Goal: Book appointment/travel/reservation

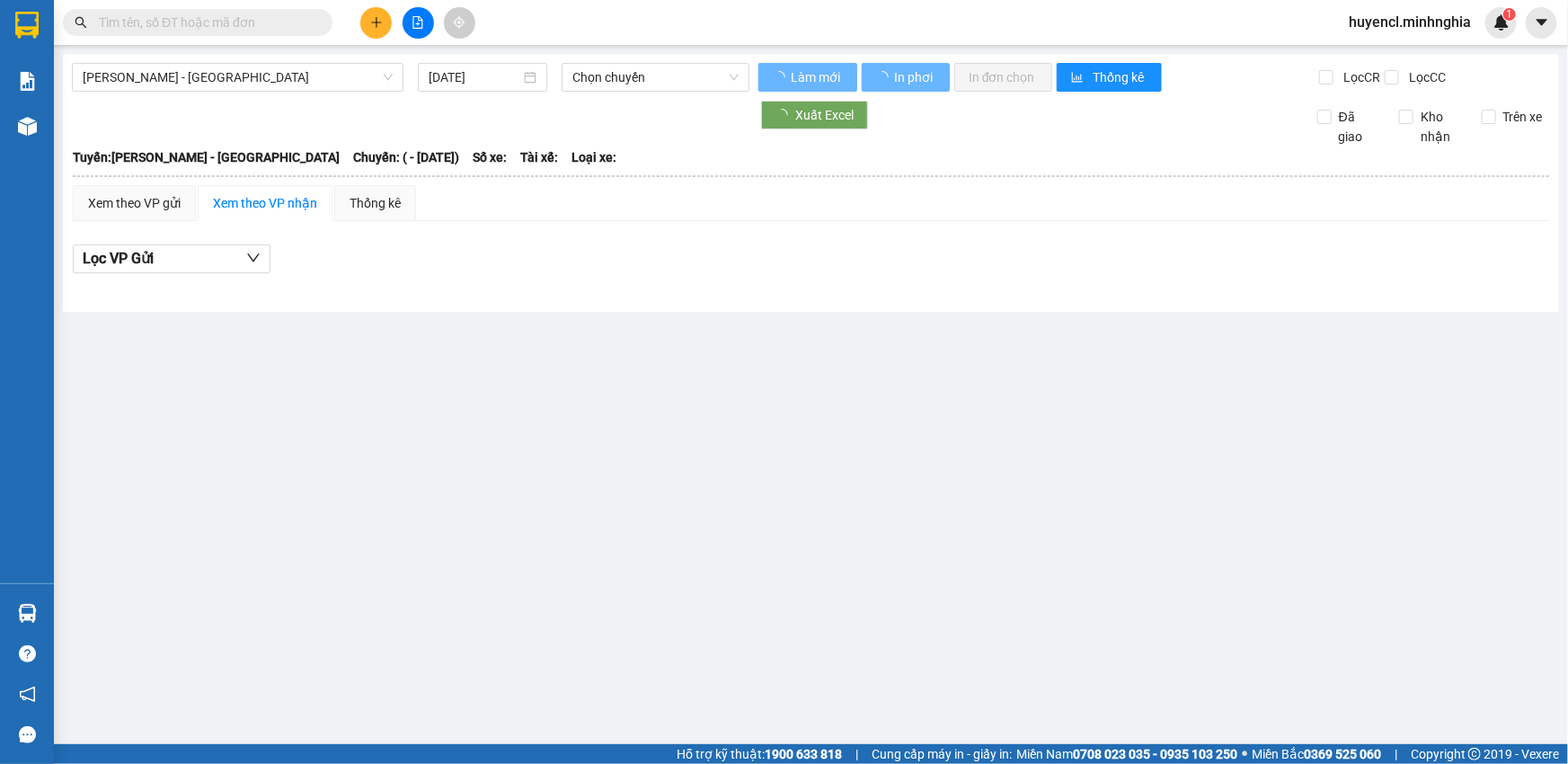
click at [279, 94] on div "Phan Rí - [GEOGRAPHIC_DATA] [DATE] Chọn chuyến Làm mới In phơi In đơn chọn Thốn…" at bounding box center [810, 182] width 1496 height 258
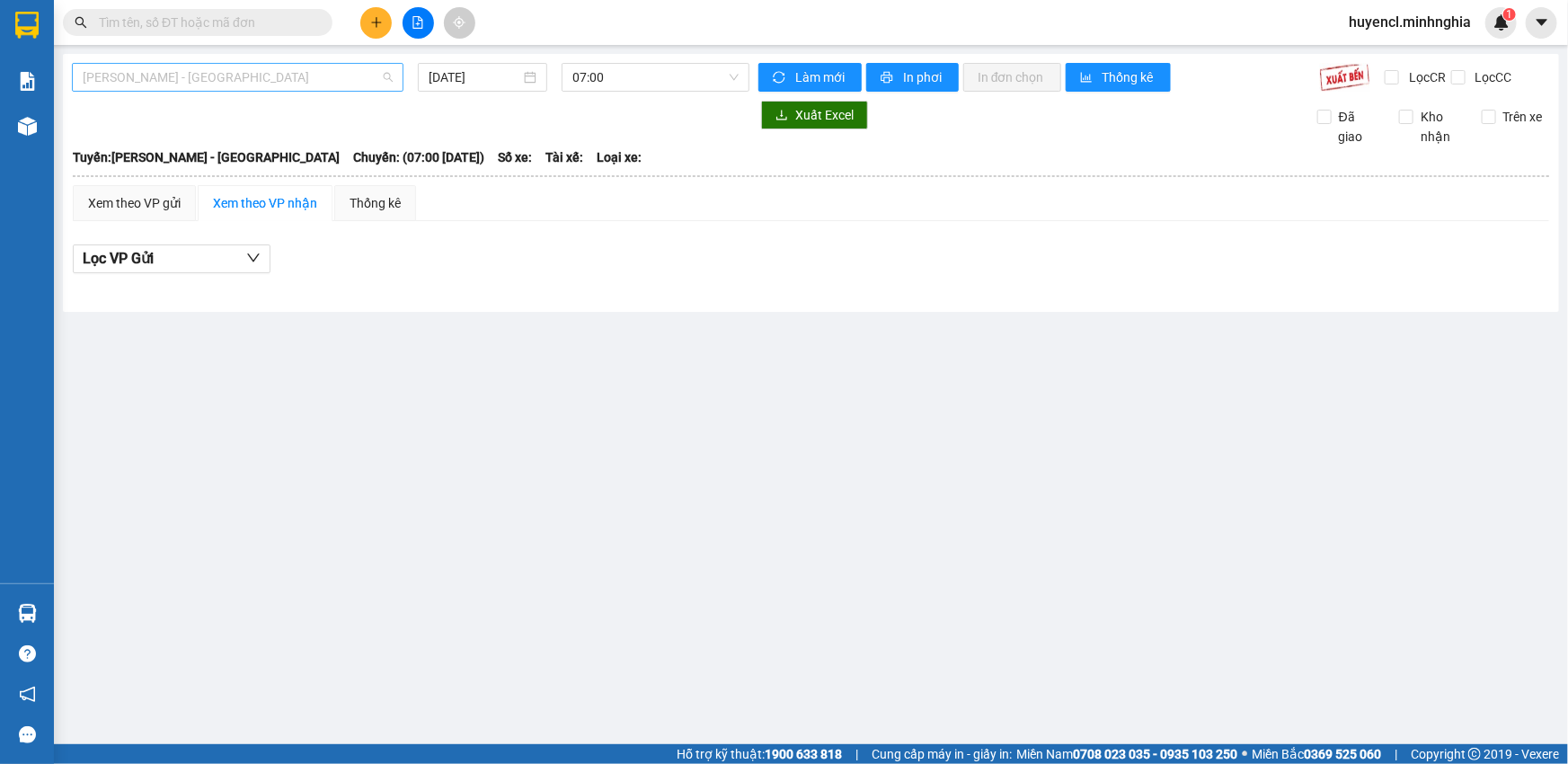
click at [288, 77] on span "[PERSON_NAME] - [GEOGRAPHIC_DATA]" at bounding box center [237, 77] width 310 height 27
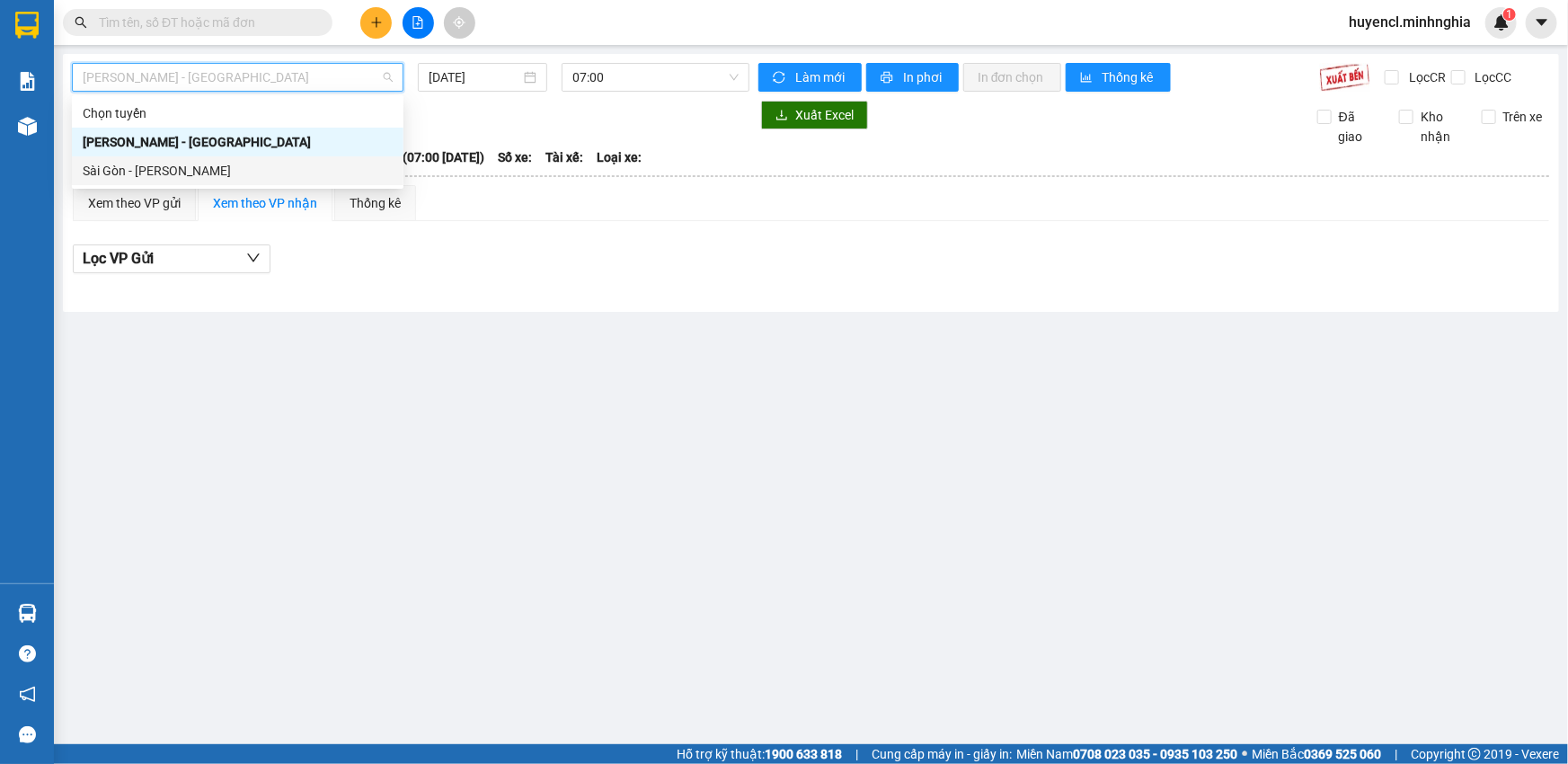
click at [290, 175] on div "Sài Gòn - [PERSON_NAME]" at bounding box center [237, 171] width 310 height 19
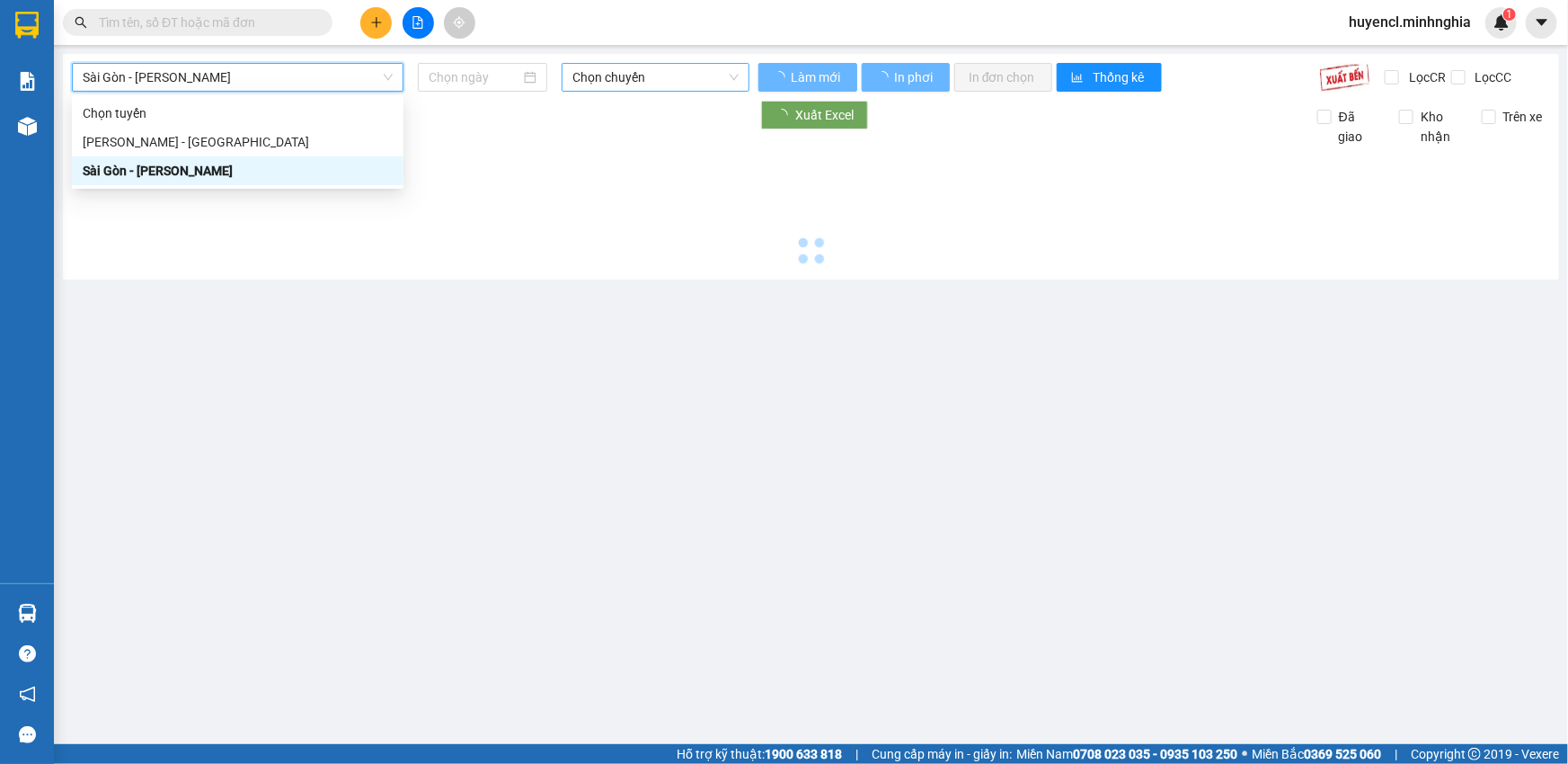
type input "[DATE]"
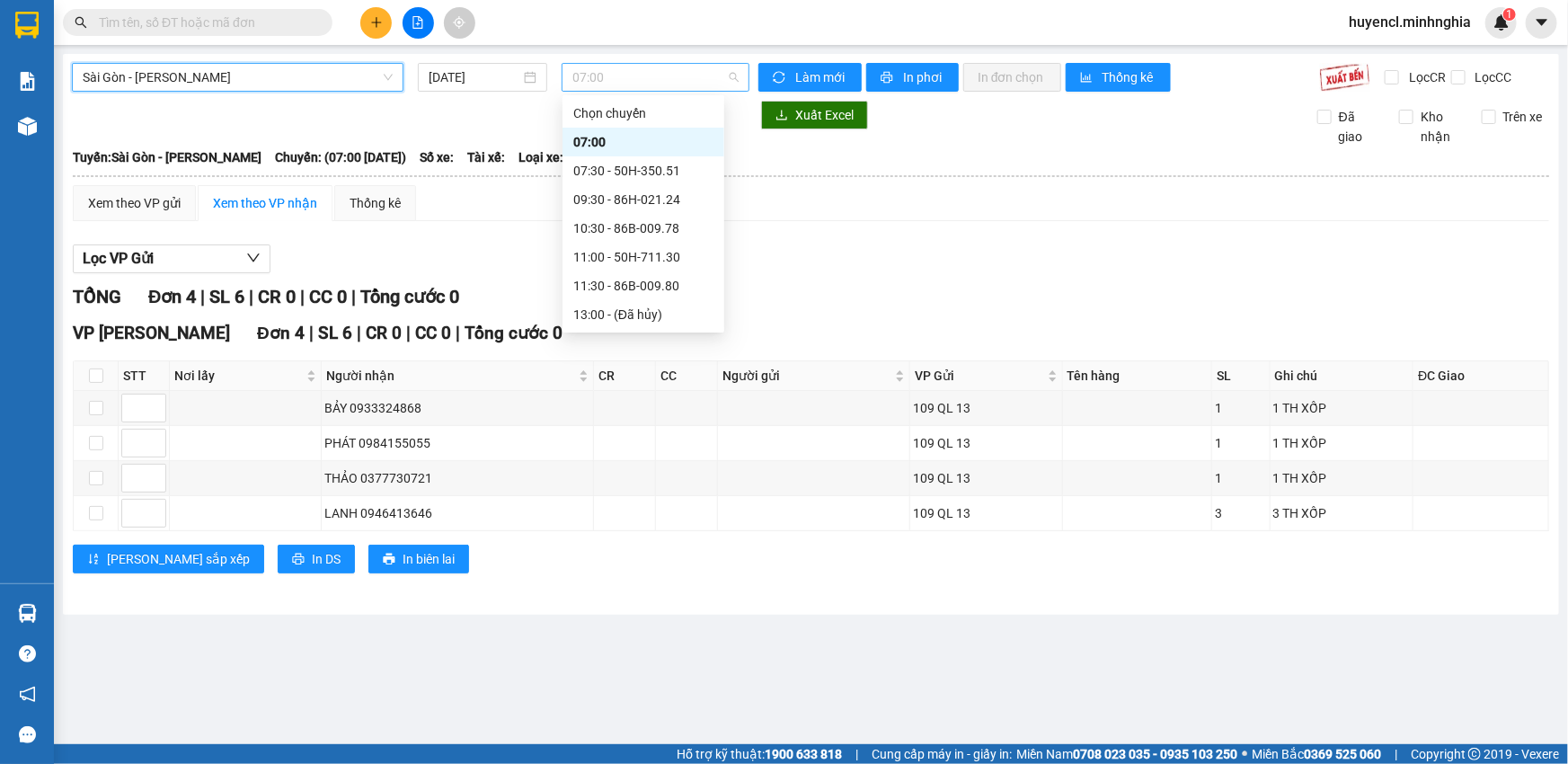
click at [689, 77] on span "07:00" at bounding box center [655, 77] width 166 height 27
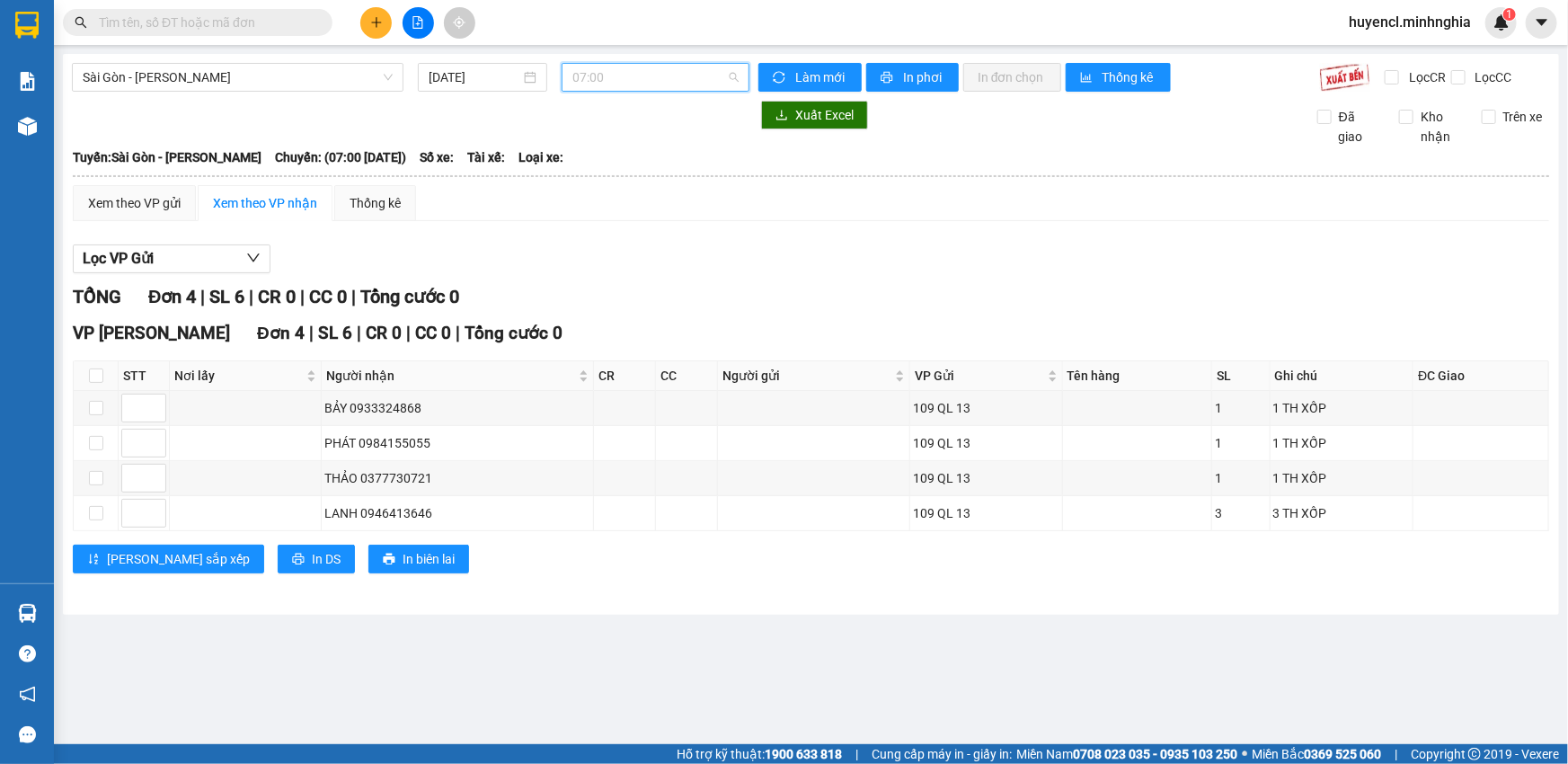
click at [649, 89] on span "07:00" at bounding box center [655, 77] width 166 height 27
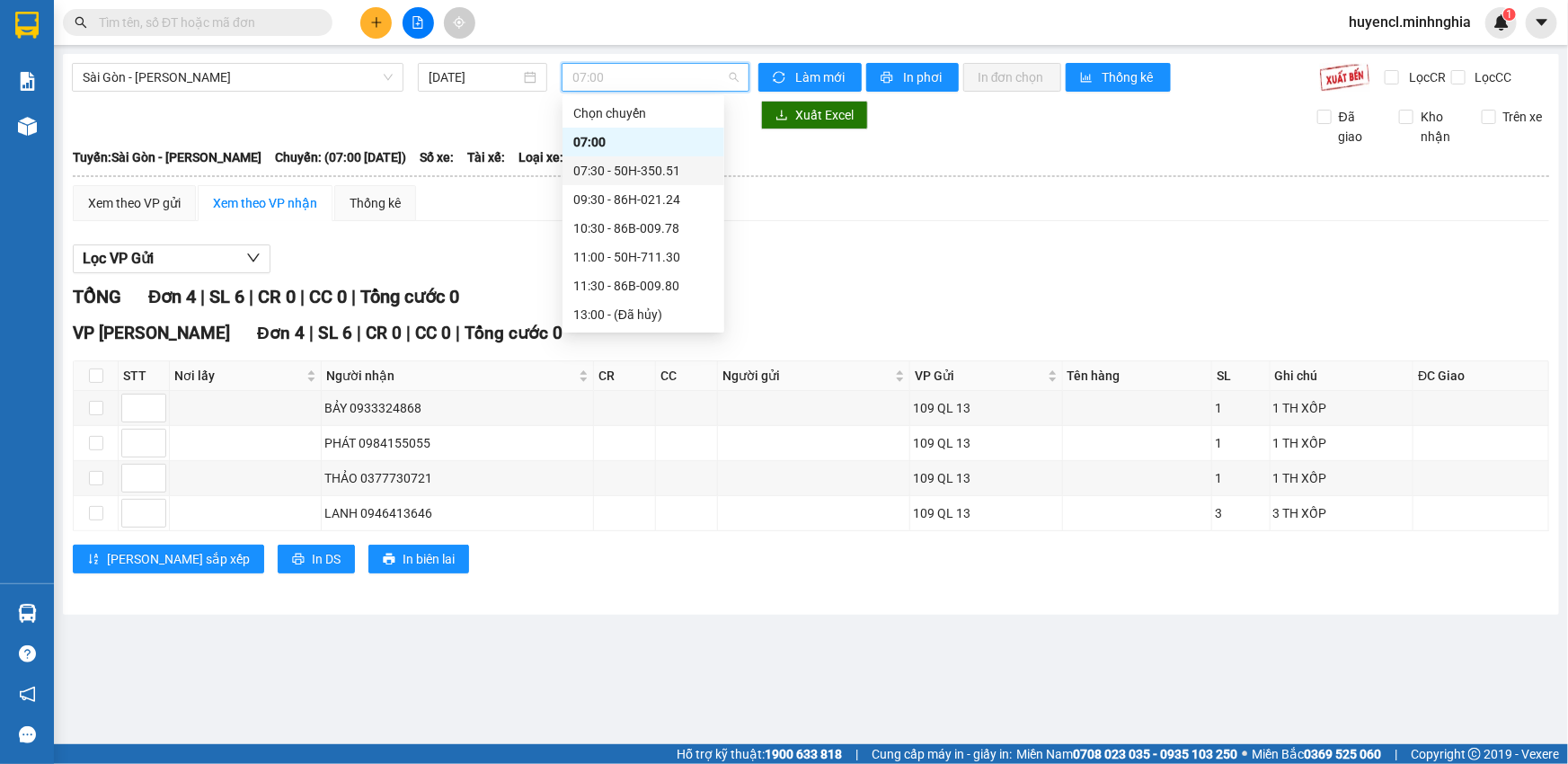
click at [669, 164] on div "07:30 - 50H-350.51" at bounding box center [642, 171] width 140 height 19
